Goal: Navigation & Orientation: Find specific page/section

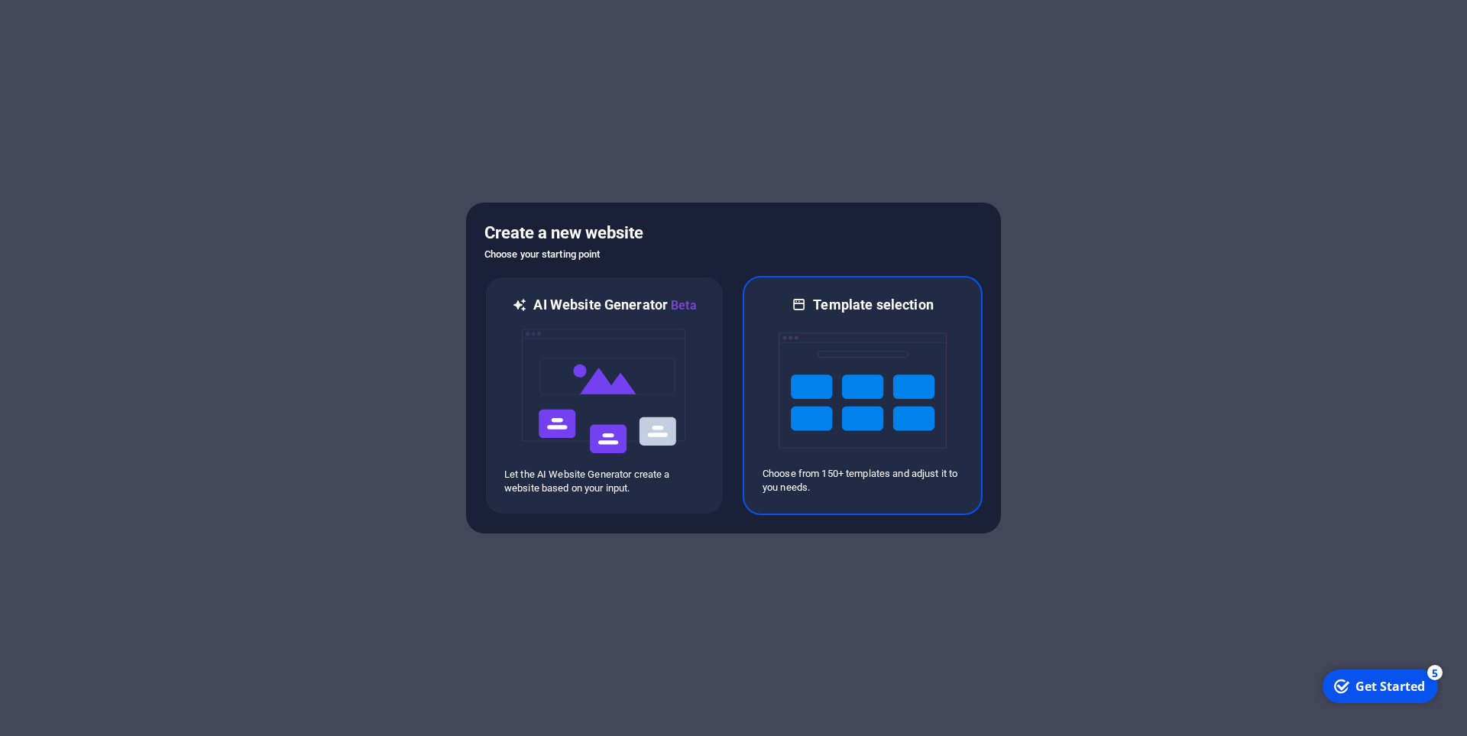
click at [799, 345] on img at bounding box center [863, 390] width 168 height 153
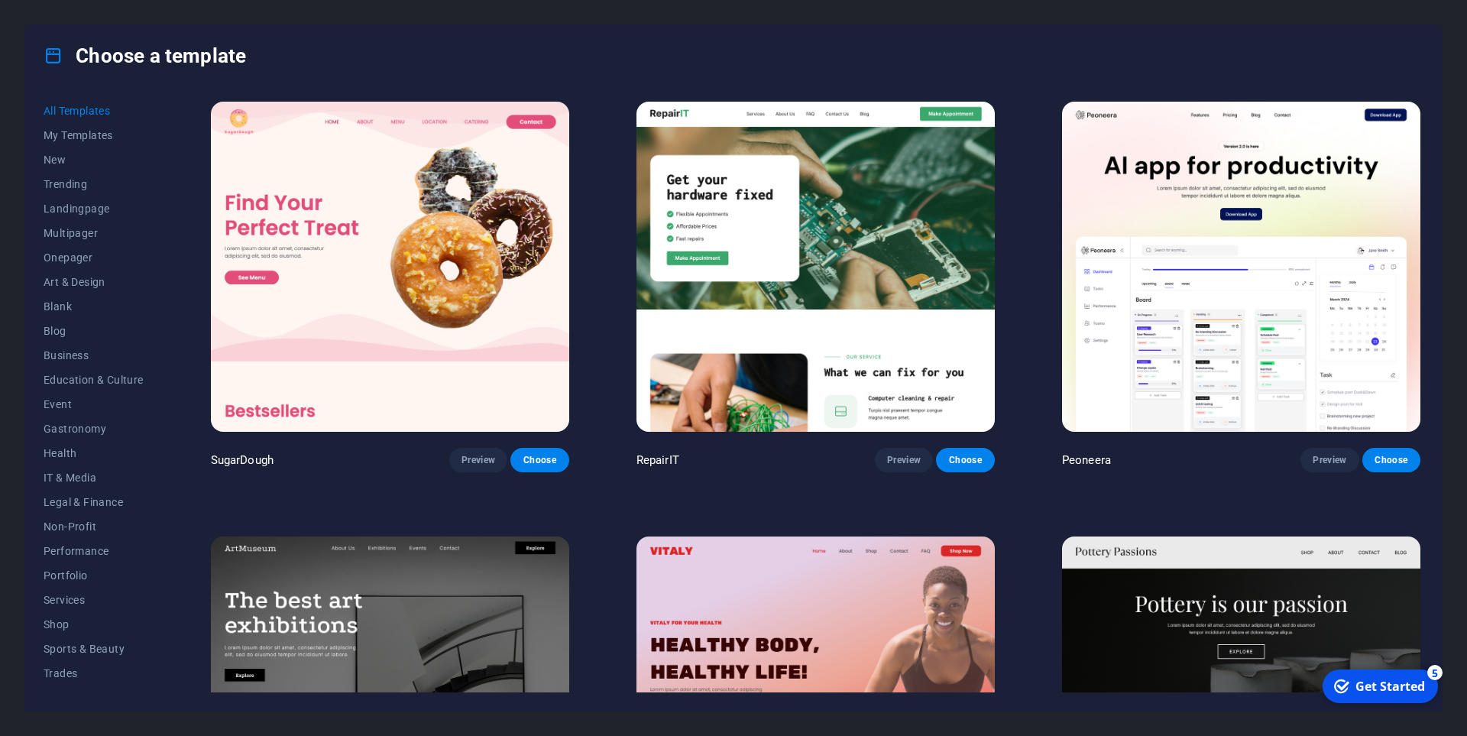
click at [11, 96] on div "Choose a template All Templates My Templates New Trending Landingpage Multipage…" at bounding box center [733, 368] width 1467 height 736
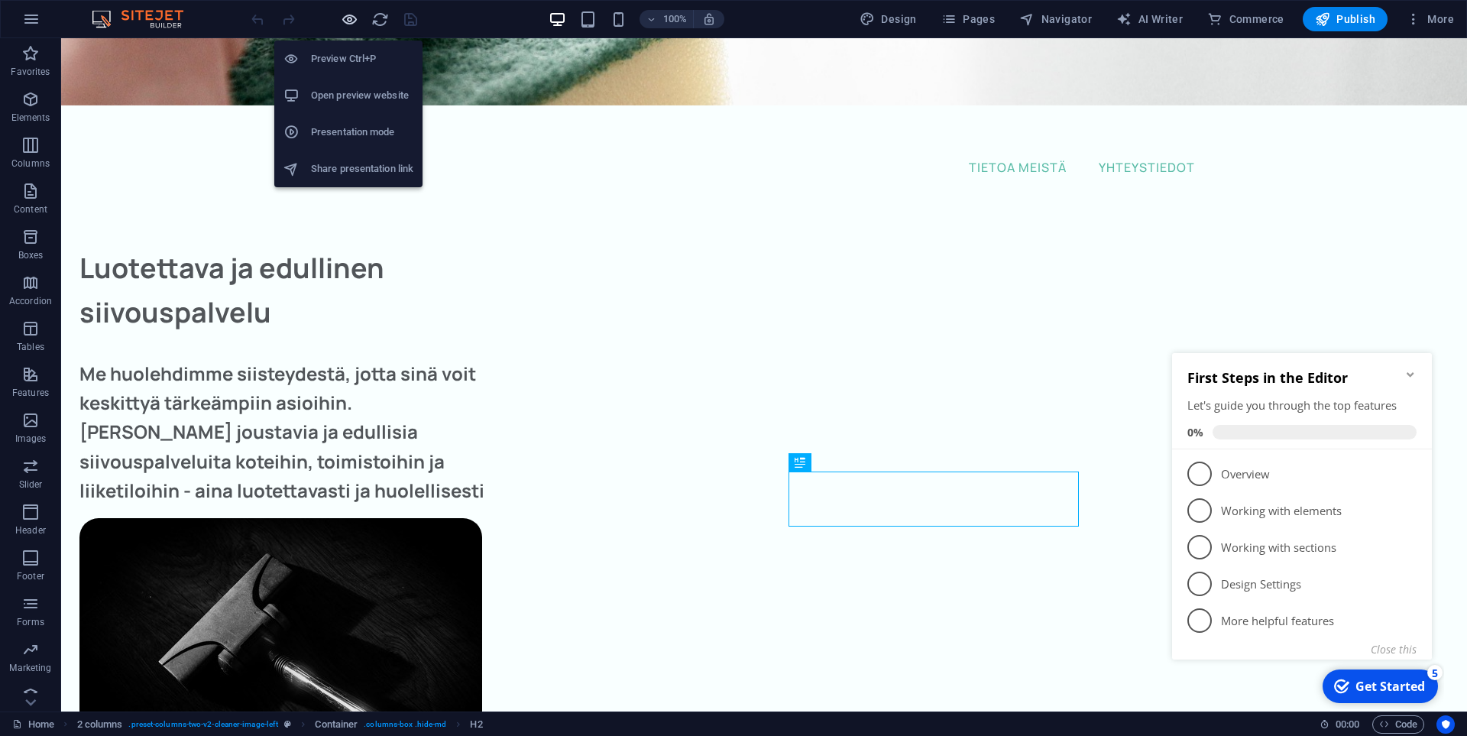
click at [340, 16] on span "button" at bounding box center [349, 20] width 18 height 18
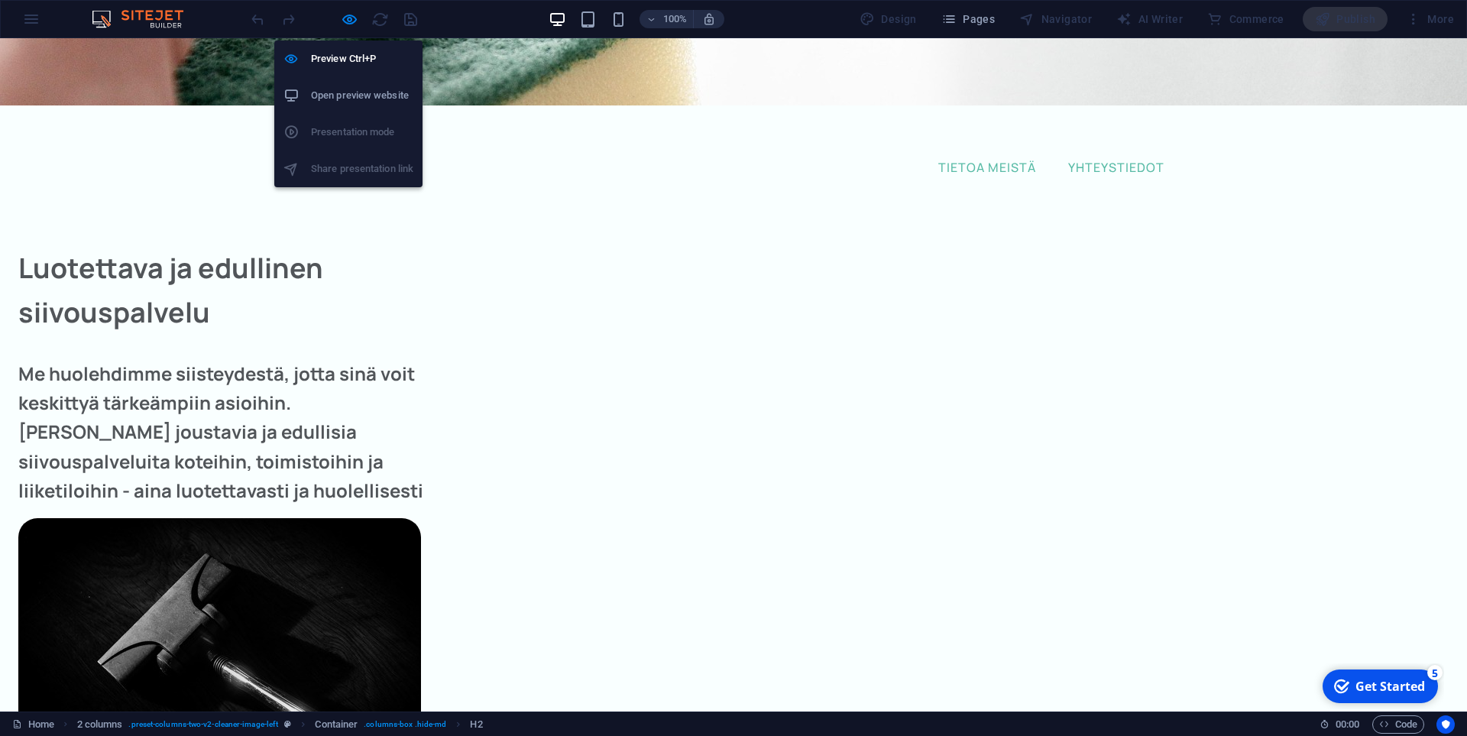
click at [361, 96] on h6 "Open preview website" at bounding box center [362, 95] width 102 height 18
